Goal: Use online tool/utility: Utilize a website feature to perform a specific function

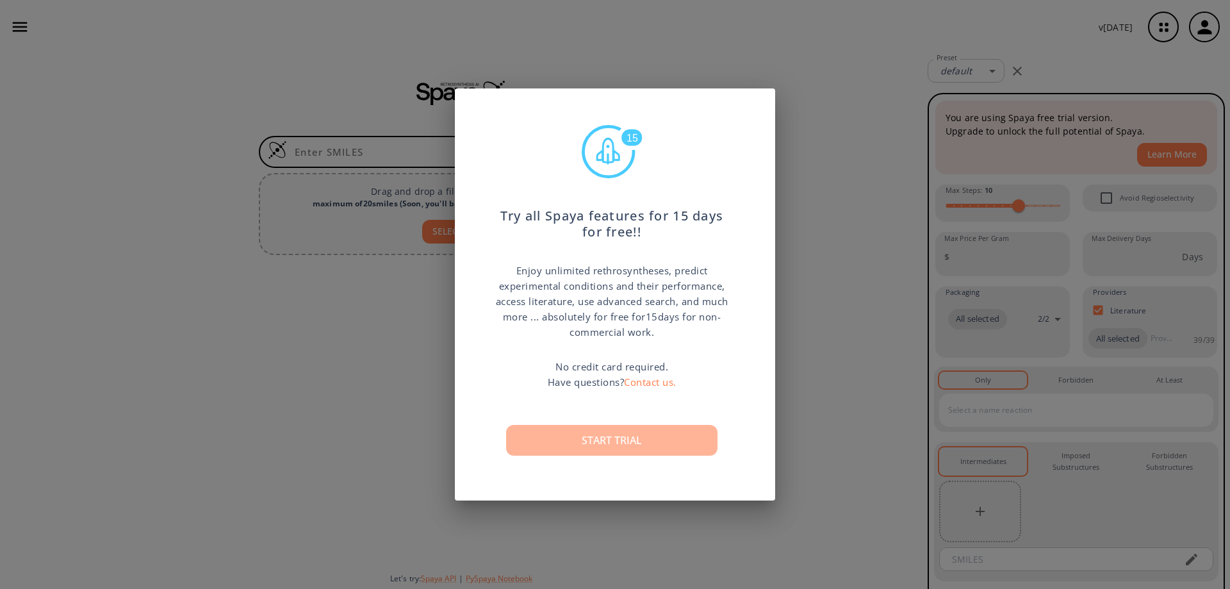
click at [658, 439] on button "Start trial" at bounding box center [611, 440] width 211 height 31
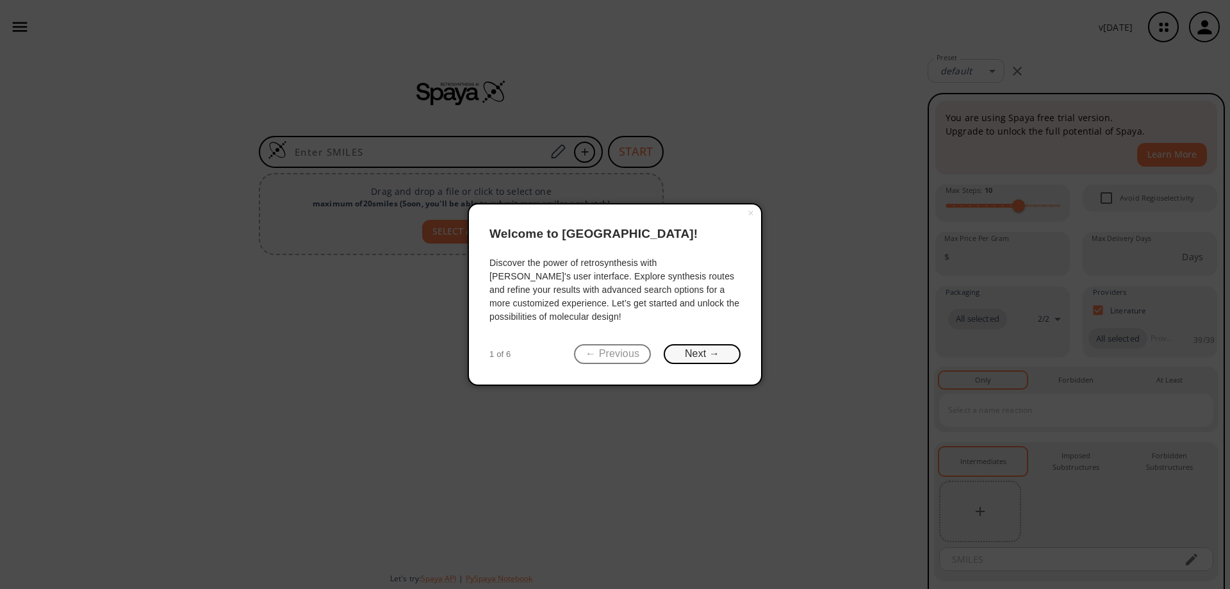
click at [694, 355] on button "Next →" at bounding box center [701, 354] width 77 height 20
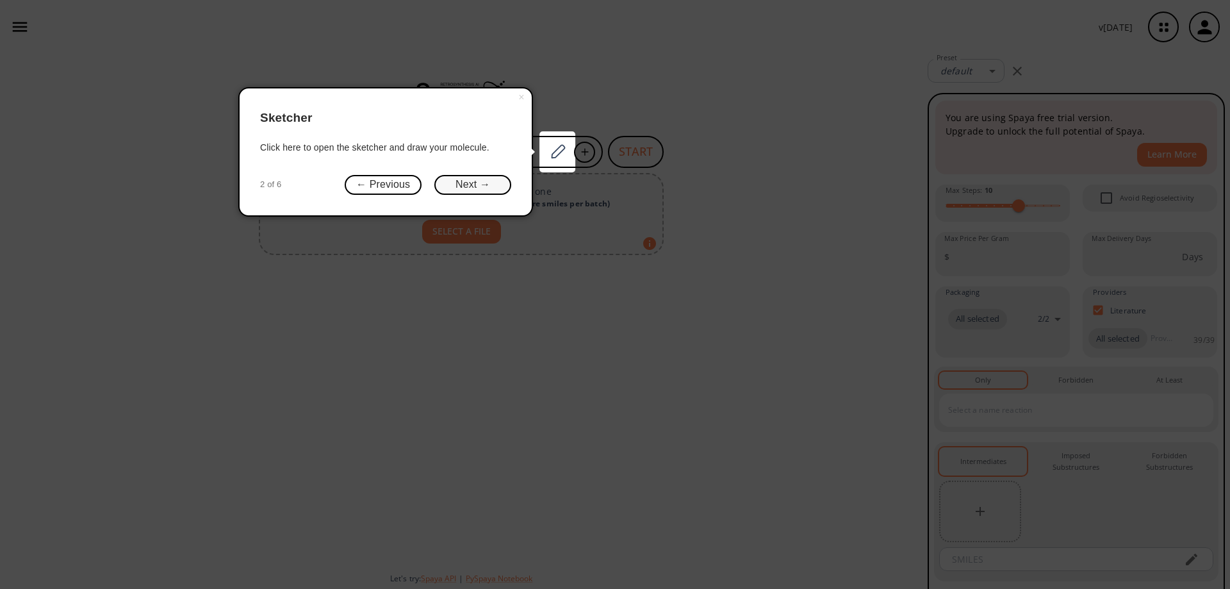
click at [491, 183] on button "Next →" at bounding box center [472, 185] width 77 height 20
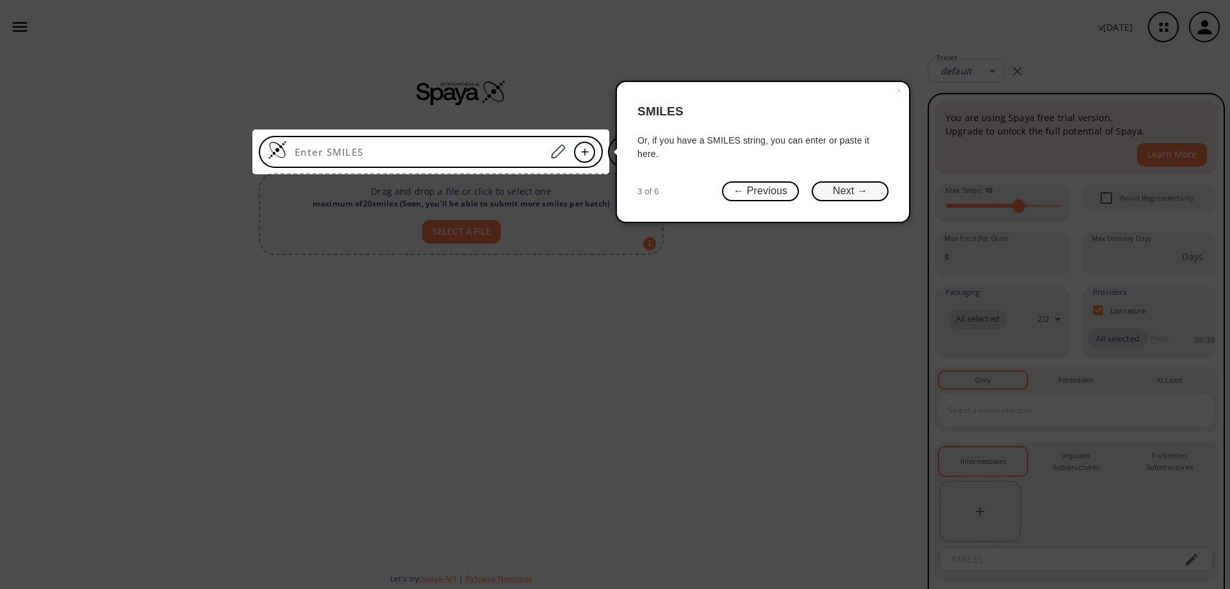
click at [834, 192] on button "Next →" at bounding box center [849, 191] width 77 height 20
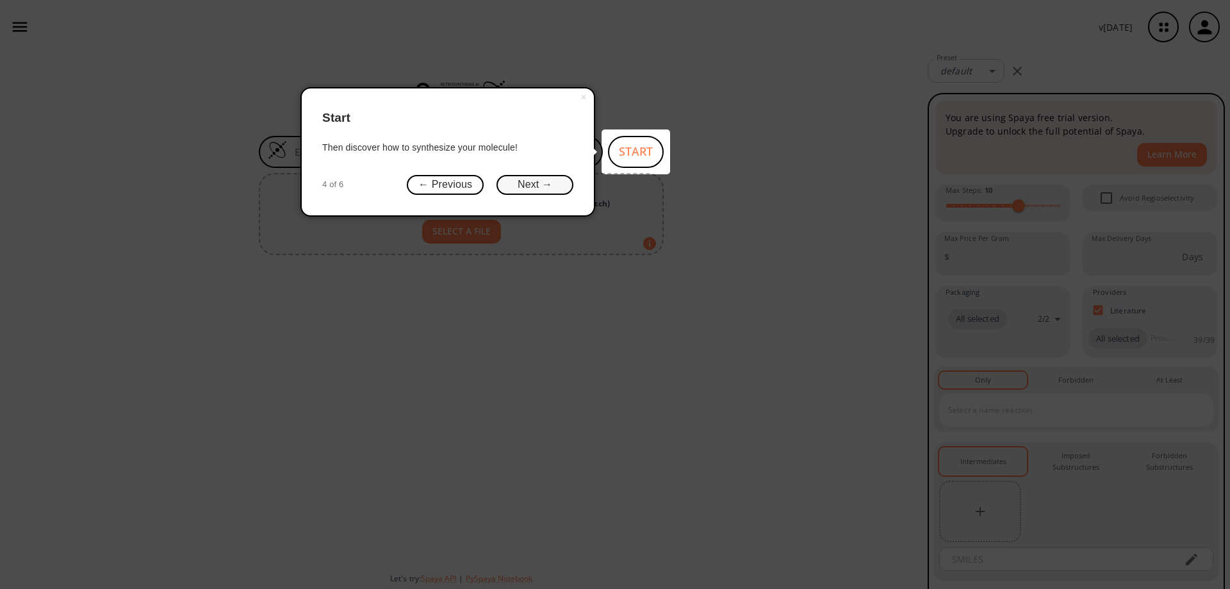
click at [537, 181] on button "Next →" at bounding box center [534, 185] width 77 height 20
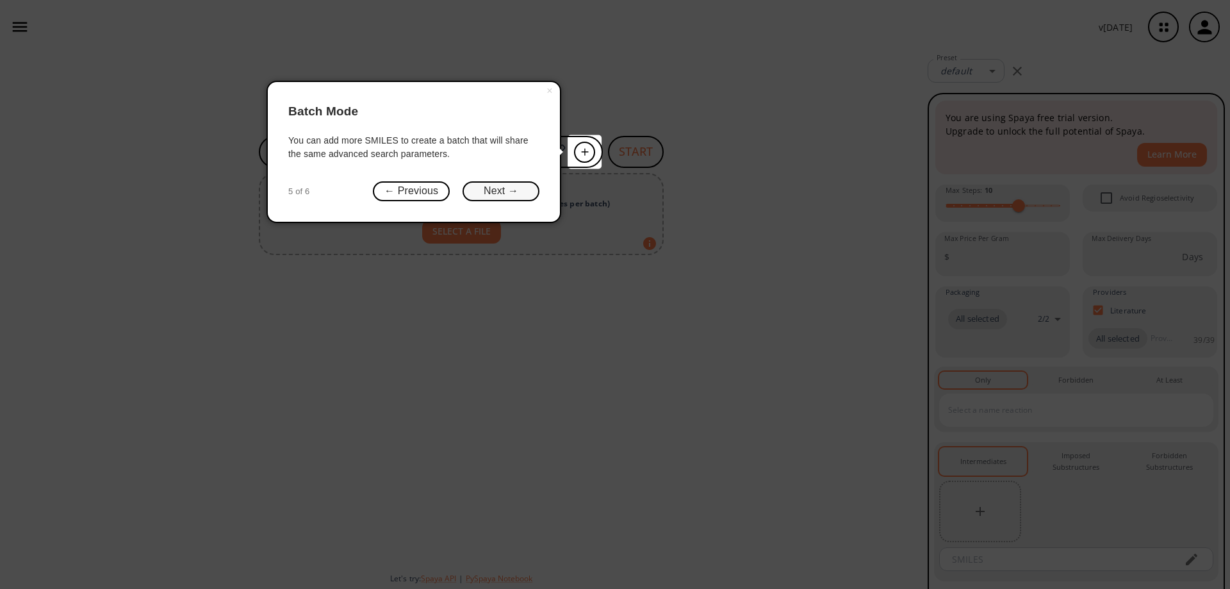
click at [532, 193] on button "Next →" at bounding box center [500, 191] width 77 height 20
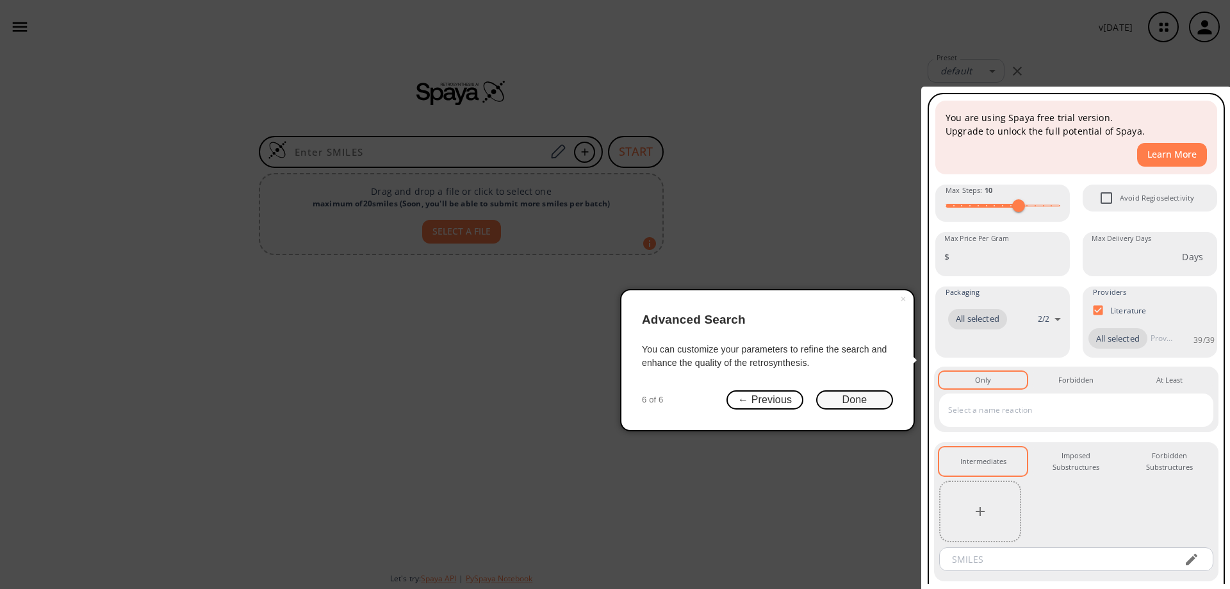
click at [839, 402] on button "Done" at bounding box center [854, 400] width 77 height 20
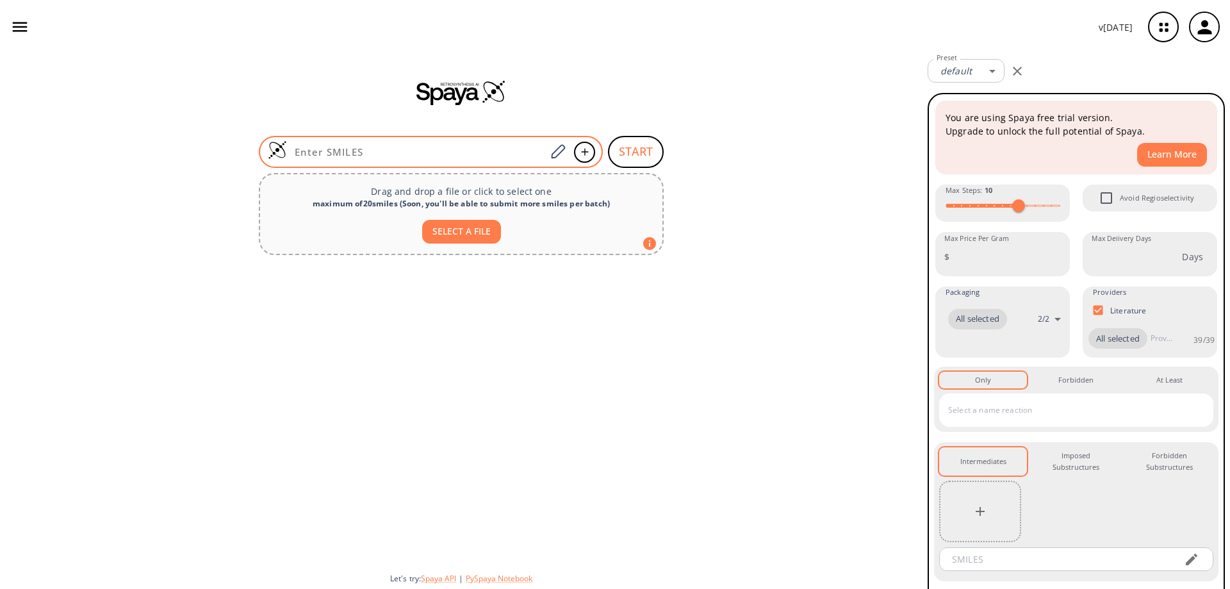
click at [429, 152] on input at bounding box center [416, 151] width 259 height 13
click at [561, 153] on icon at bounding box center [557, 151] width 17 height 17
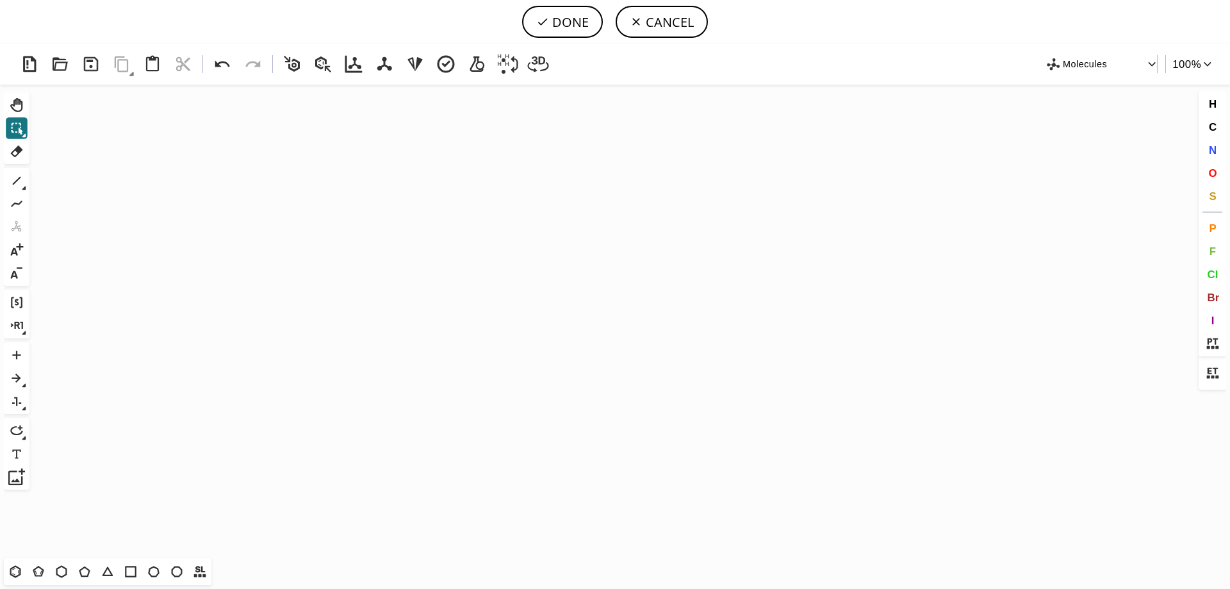
click at [498, 243] on icon "Created with [PERSON_NAME] 2.3.0" at bounding box center [615, 321] width 1160 height 473
click at [20, 184] on icon at bounding box center [16, 180] width 17 height 17
click at [232, 219] on icon "Created with [PERSON_NAME] 2.3.0" at bounding box center [615, 321] width 1160 height 473
drag, startPoint x: 209, startPoint y: 209, endPoint x: 148, endPoint y: 238, distance: 67.0
drag, startPoint x: 232, startPoint y: 222, endPoint x: 232, endPoint y: 261, distance: 39.1
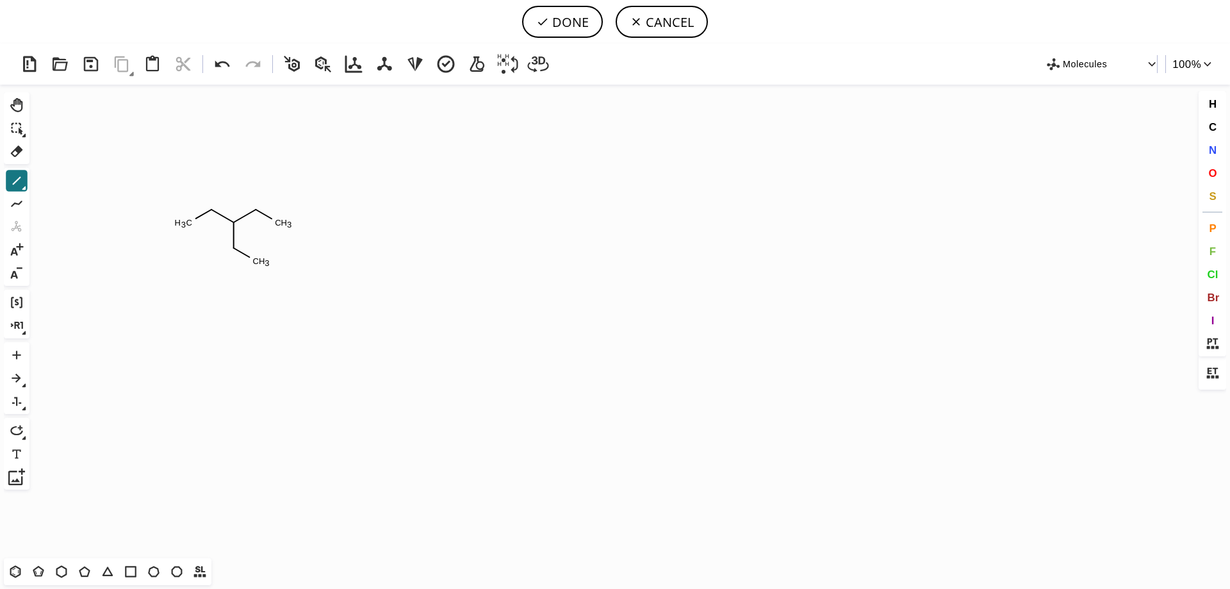
drag, startPoint x: 235, startPoint y: 250, endPoint x: 257, endPoint y: 270, distance: 29.5
drag, startPoint x: 255, startPoint y: 260, endPoint x: 331, endPoint y: 226, distance: 83.4
drag, startPoint x: 281, startPoint y: 247, endPoint x: 277, endPoint y: 208, distance: 38.6
drag, startPoint x: 280, startPoint y: 225, endPoint x: 362, endPoint y: 182, distance: 93.1
click at [231, 66] on icon at bounding box center [222, 64] width 23 height 23
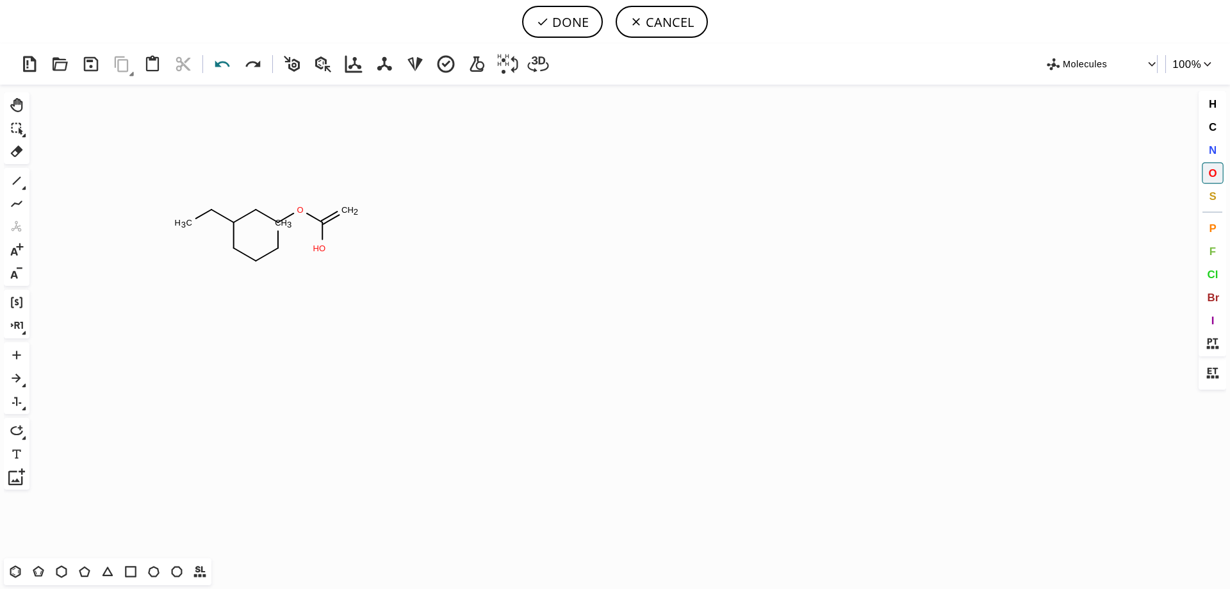
click at [224, 63] on icon at bounding box center [222, 64] width 23 height 23
click at [224, 63] on icon at bounding box center [222, 63] width 15 height 6
drag, startPoint x: 233, startPoint y: 248, endPoint x: 234, endPoint y: 290, distance: 42.3
drag, startPoint x: 237, startPoint y: 274, endPoint x: 264, endPoint y: 257, distance: 32.0
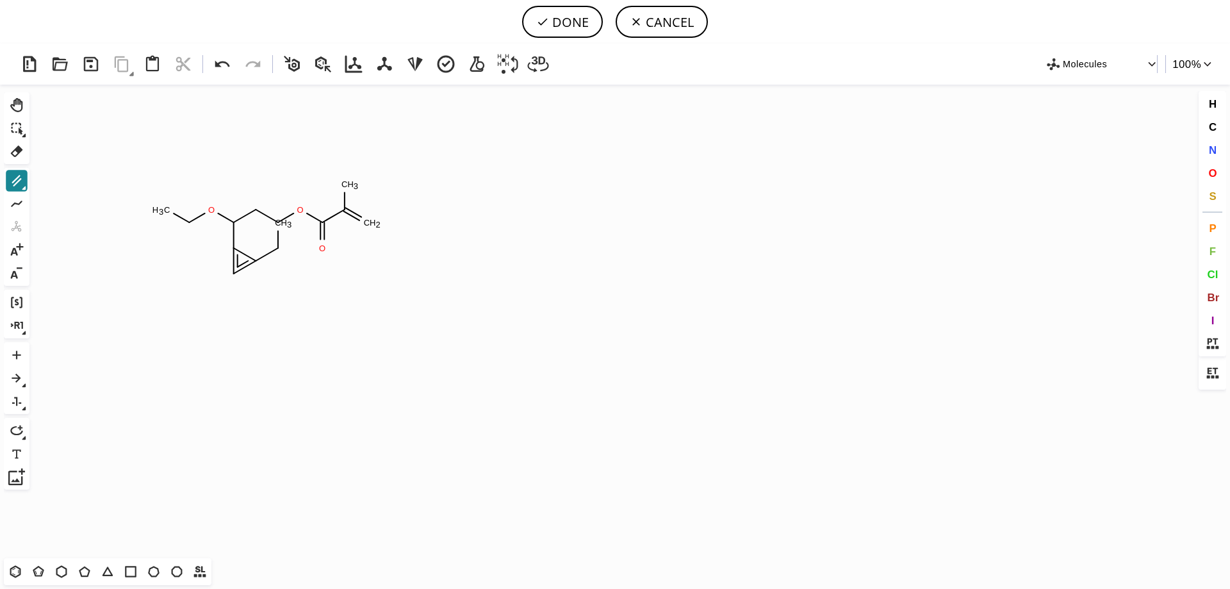
click at [23, 181] on icon at bounding box center [16, 180] width 17 height 17
drag, startPoint x: 24, startPoint y: 177, endPoint x: 30, endPoint y: 182, distance: 7.3
click at [30, 182] on div "Ctrl+Alt+H Shift+Tab Del 2 Alt+E + - Ctrl+G Ctrl+R Alt+T" at bounding box center [18, 292] width 29 height 401
click at [35, 186] on div "Created with [PERSON_NAME] 2.3.0 O C H 3 O O C H 2 C H 3 C H 3 O Molecules 100 …" at bounding box center [615, 316] width 1230 height 545
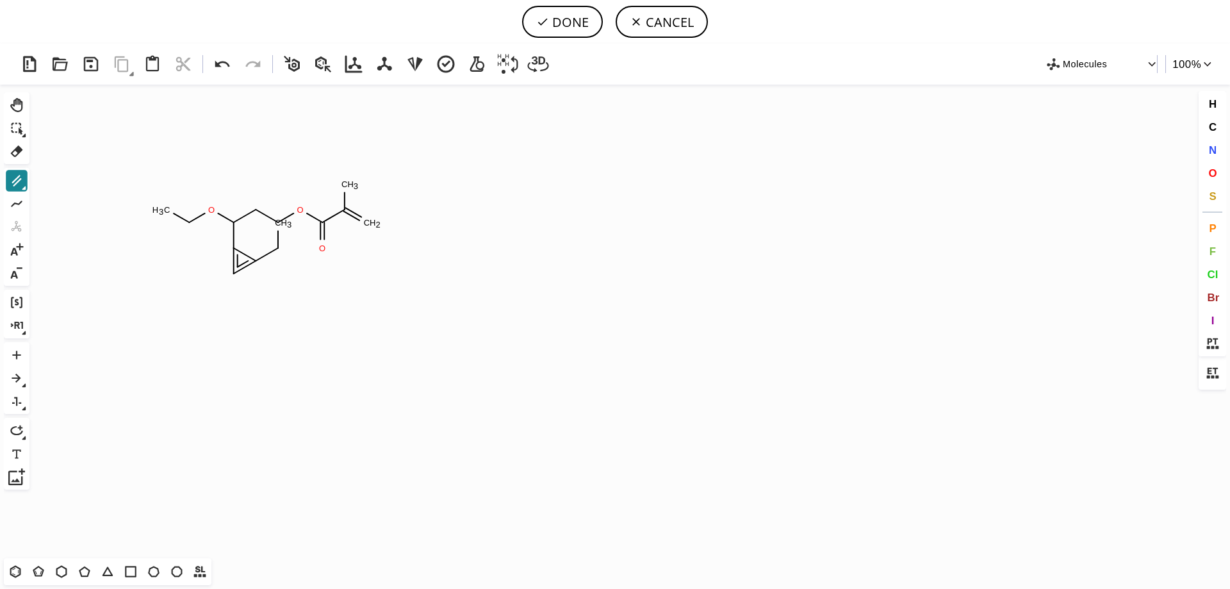
click at [25, 181] on icon at bounding box center [16, 180] width 17 height 17
click at [45, 181] on icon at bounding box center [43, 181] width 14 height 14
drag, startPoint x: 231, startPoint y: 272, endPoint x: 232, endPoint y: 309, distance: 37.1
drag, startPoint x: 233, startPoint y: 274, endPoint x: 168, endPoint y: 305, distance: 72.5
click at [22, 109] on icon at bounding box center [16, 105] width 12 height 14
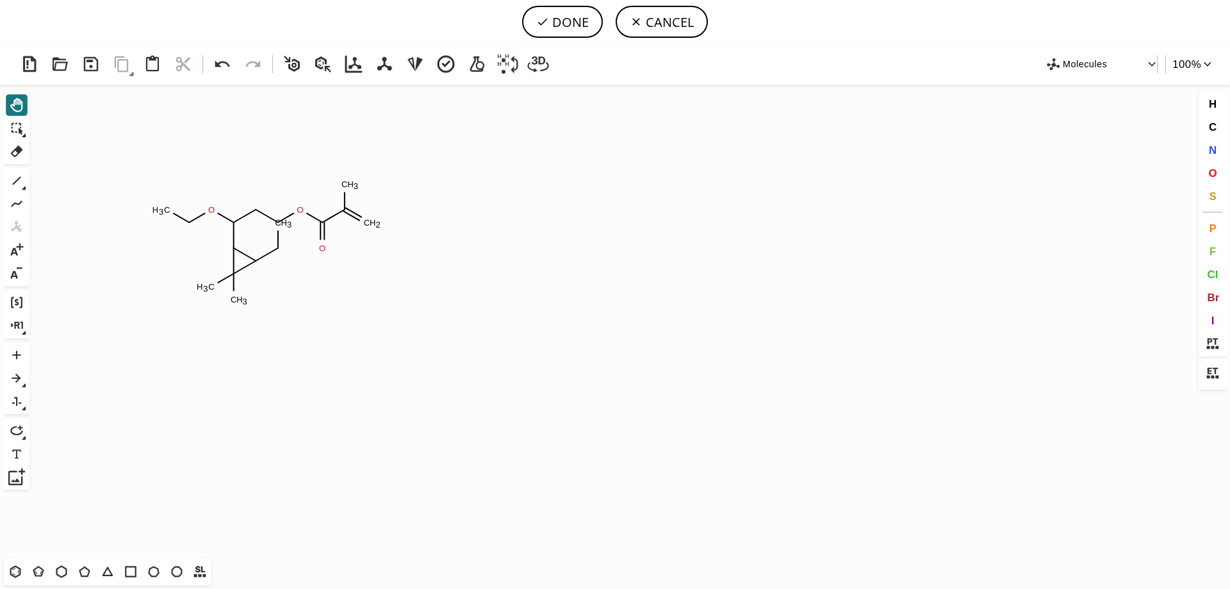
click at [365, 305] on icon "Created with [PERSON_NAME] 2.3.0 C H 3 O C H 3 O O C H 2 C H 3 C H 3 C H 3 O" at bounding box center [615, 321] width 1160 height 473
click at [273, 222] on tspan "C" at bounding box center [276, 223] width 6 height 10
click at [17, 181] on icon at bounding box center [17, 181] width 8 height 8
click at [17, 108] on icon at bounding box center [16, 105] width 17 height 17
click at [544, 13] on button "DONE" at bounding box center [562, 22] width 81 height 32
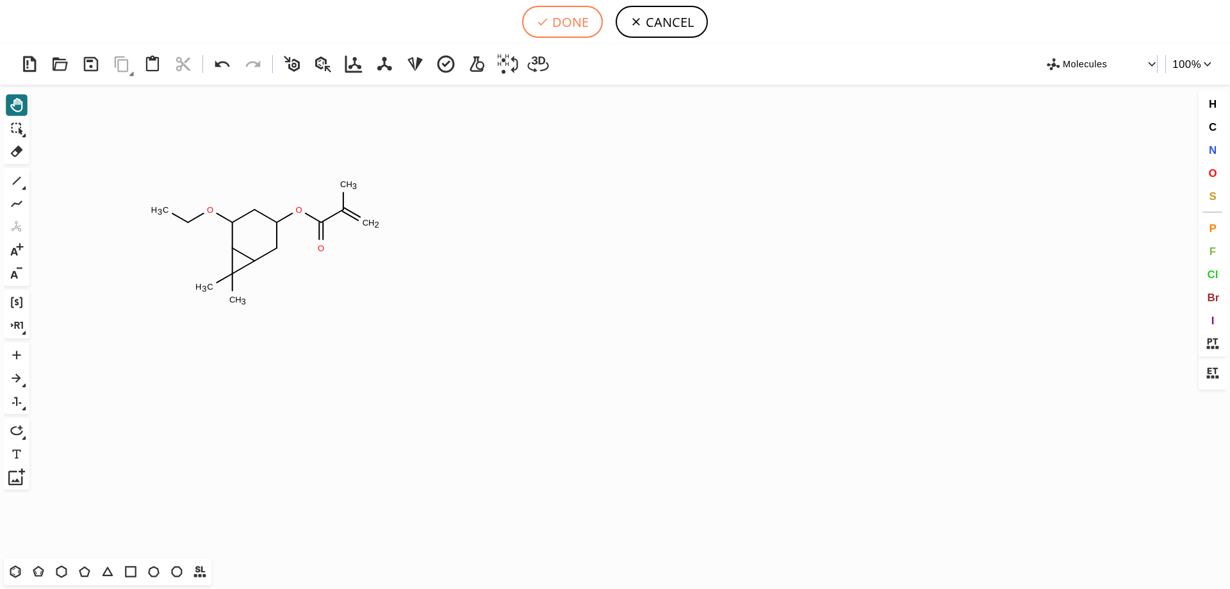
type input "C1(C2C(C)(C)C2CCC(OC(=O)C(C)=C)C1)OCC"
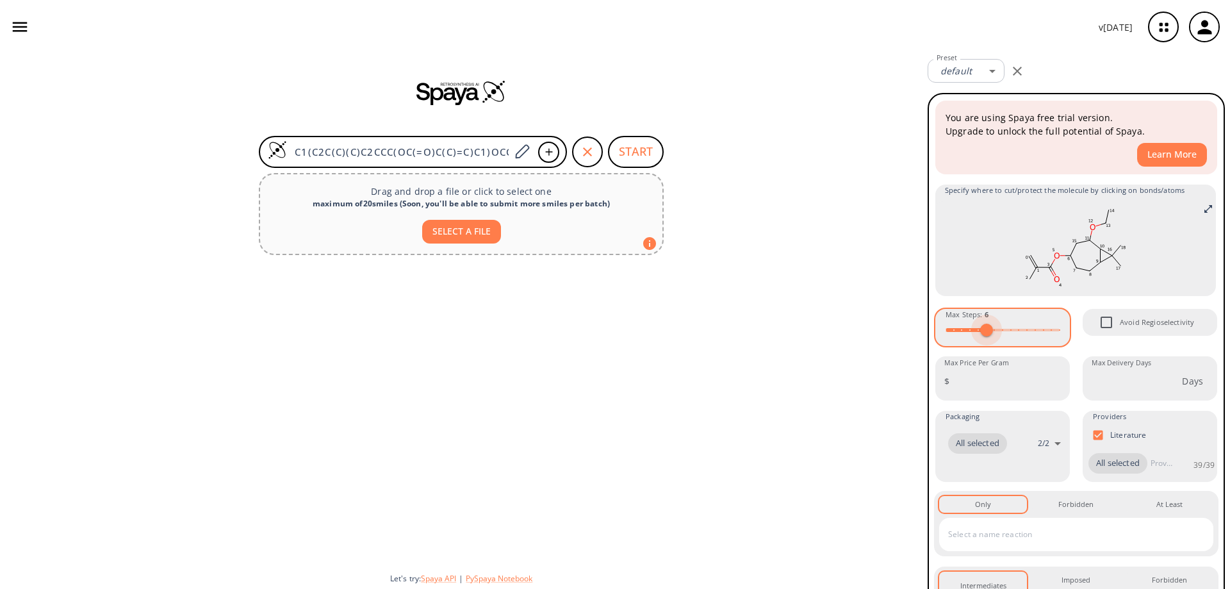
type input "5"
drag, startPoint x: 1012, startPoint y: 334, endPoint x: 978, endPoint y: 336, distance: 34.0
click at [978, 336] on span at bounding box center [978, 329] width 13 height 13
click at [635, 154] on button "START" at bounding box center [636, 152] width 56 height 32
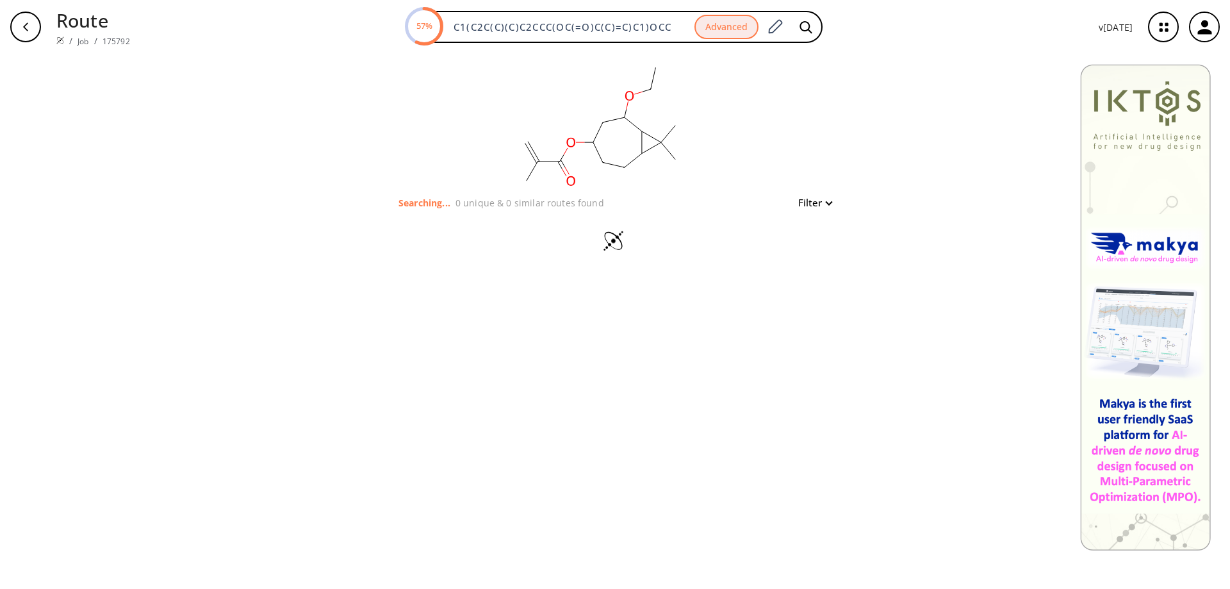
click at [663, 99] on rect at bounding box center [601, 124] width 256 height 141
click at [820, 206] on button "Filter" at bounding box center [810, 203] width 41 height 10
click at [831, 210] on div "Max Steps : 15 15 Filter" at bounding box center [810, 202] width 41 height 15
click at [939, 201] on div at bounding box center [615, 294] width 1230 height 589
